Goal: Register for event/course

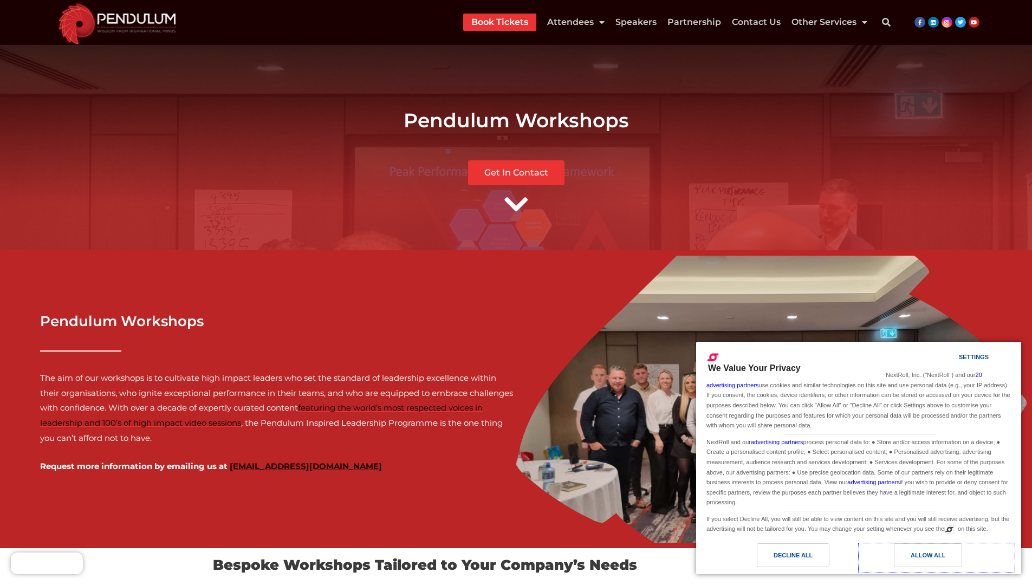
click at [928, 555] on div "Allow All" at bounding box center [927, 555] width 35 height 12
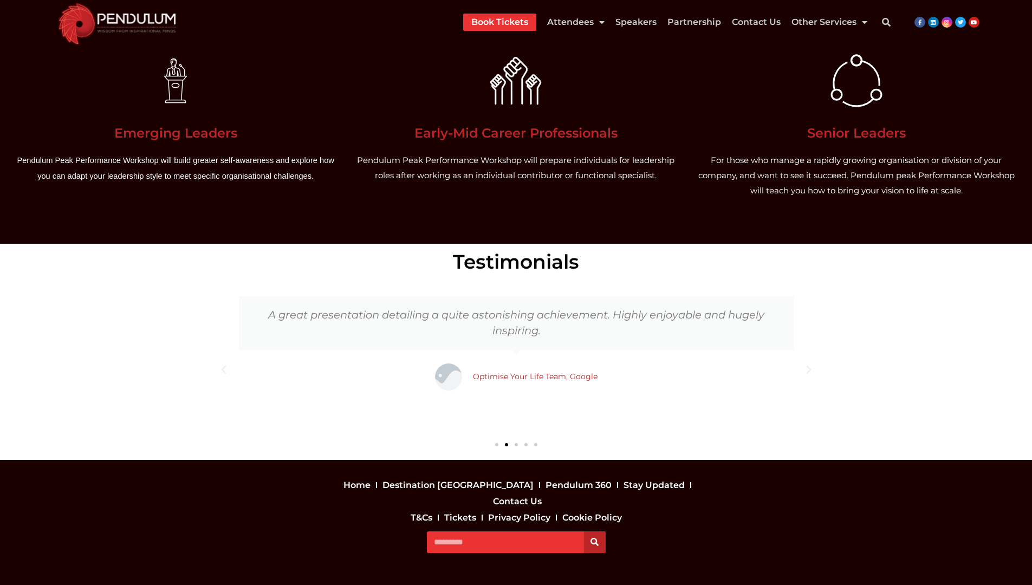
scroll to position [1771, 0]
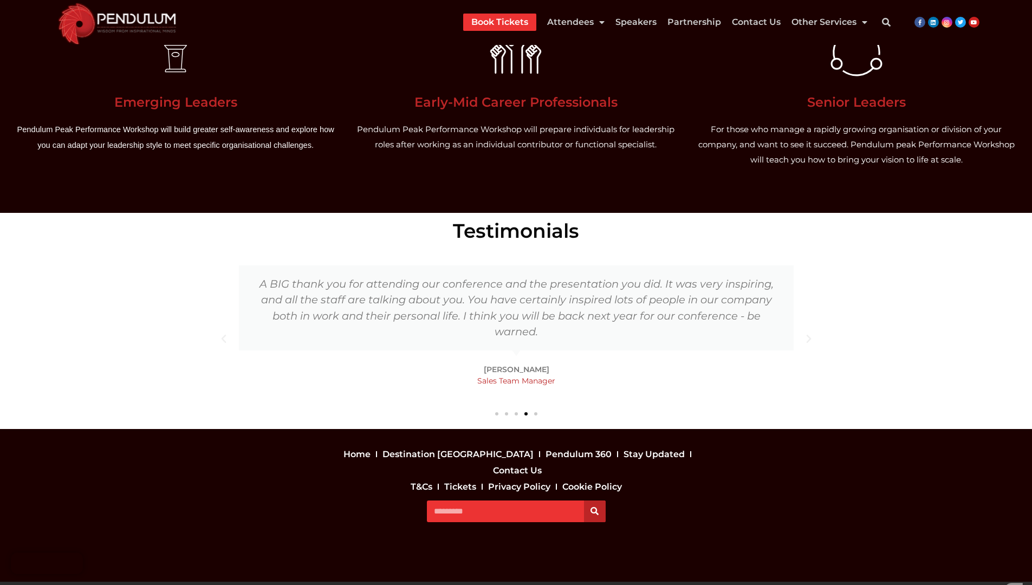
click at [808, 339] on icon "Next slide" at bounding box center [808, 339] width 11 height 11
